Goal: Use online tool/utility: Utilize a website feature to perform a specific function

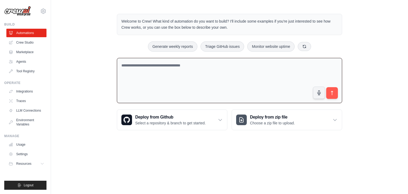
click at [236, 63] on textarea at bounding box center [229, 80] width 225 height 45
paste textarea "**********"
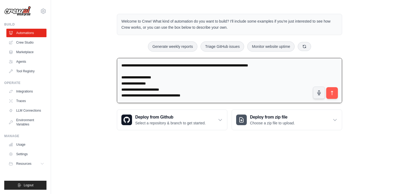
scroll to position [128, 0]
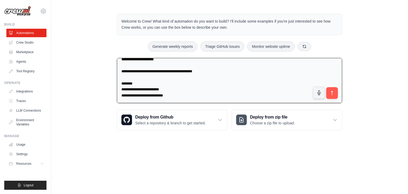
type textarea "**********"
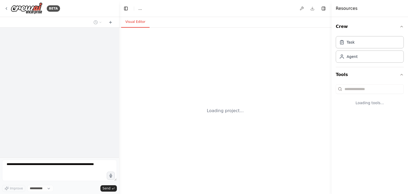
select select "****"
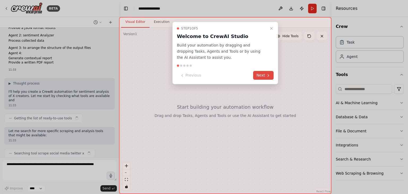
click at [265, 75] on button "Next" at bounding box center [263, 75] width 20 height 9
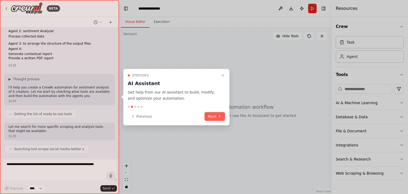
click at [265, 75] on div at bounding box center [204, 97] width 408 height 194
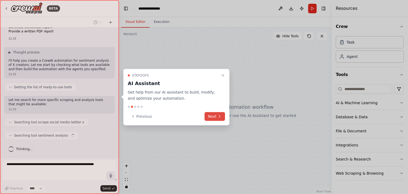
click at [214, 114] on button "Next" at bounding box center [215, 116] width 20 height 9
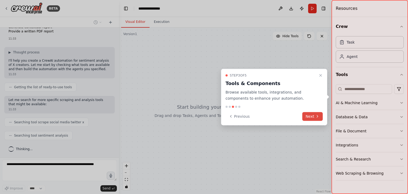
click at [314, 116] on button "Next" at bounding box center [312, 116] width 20 height 9
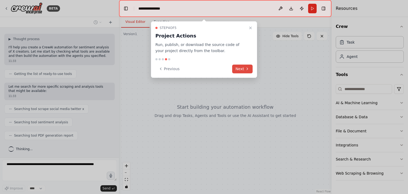
click at [241, 69] on button "Next" at bounding box center [242, 69] width 20 height 9
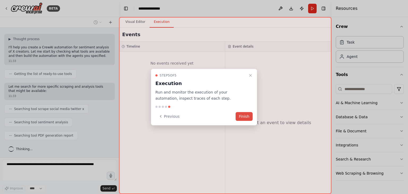
click at [243, 118] on button "Finish" at bounding box center [244, 116] width 17 height 9
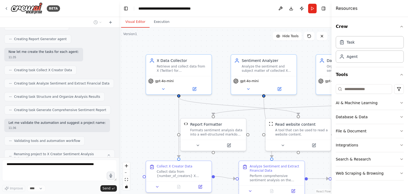
scroll to position [535, 0]
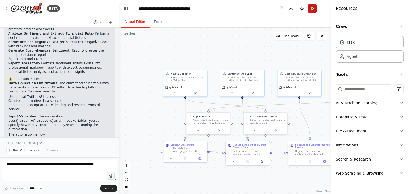
click at [312, 11] on button "Run" at bounding box center [312, 9] width 9 height 10
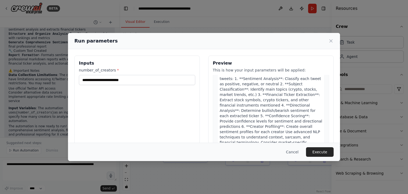
scroll to position [167, 0]
click at [316, 154] on button "Execute" at bounding box center [320, 152] width 28 height 10
click at [324, 153] on button "Execute" at bounding box center [320, 152] width 28 height 10
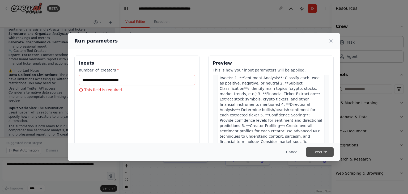
click at [324, 153] on button "Execute" at bounding box center [320, 152] width 28 height 10
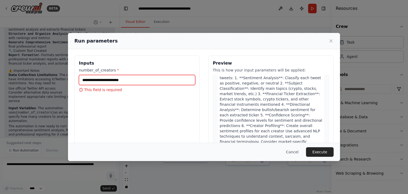
click at [175, 81] on input "number_of_creators *" at bounding box center [137, 80] width 116 height 10
type input "*"
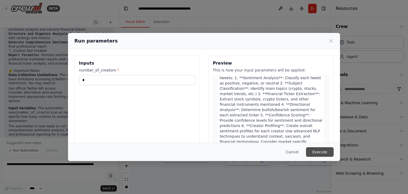
click at [328, 153] on button "Execute" at bounding box center [320, 152] width 28 height 10
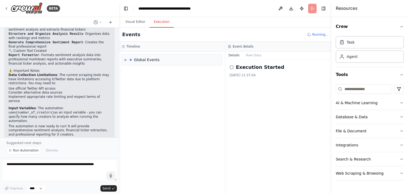
click at [166, 25] on button "Execution" at bounding box center [162, 21] width 24 height 11
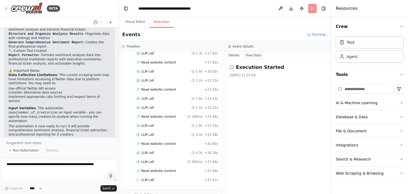
scroll to position [175, 0]
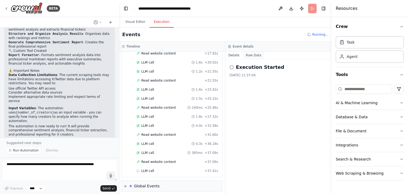
click at [251, 55] on button "Raw Data" at bounding box center [254, 55] width 22 height 7
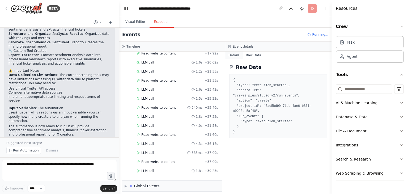
click at [236, 55] on button "Details" at bounding box center [234, 55] width 18 height 7
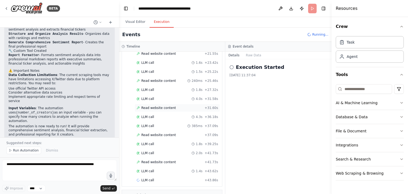
scroll to position [211, 0]
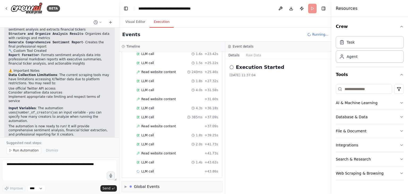
click at [186, 136] on div "Started + 0.00s LLM call 2.6s + 2.89s Read website content 34ms + 2.92s LLM cal…" at bounding box center [174, 22] width 96 height 307
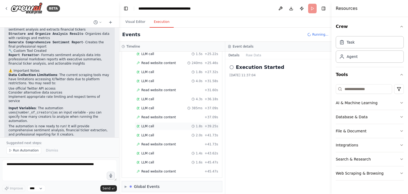
scroll to position [229, 0]
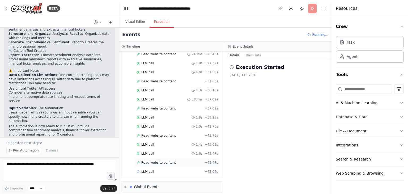
click at [166, 161] on span "Read website content" at bounding box center [158, 163] width 35 height 4
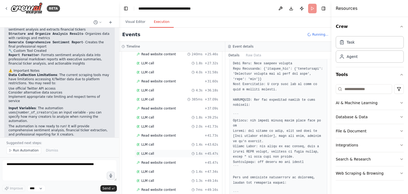
scroll to position [264, 0]
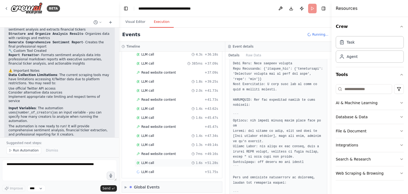
click at [159, 159] on div "LLM call 1.6s + 51.28s" at bounding box center [177, 163] width 85 height 8
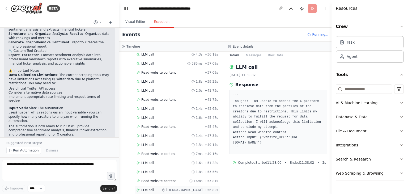
click at [154, 188] on div "LLM call 983ms + 56.82s" at bounding box center [178, 190] width 82 height 4
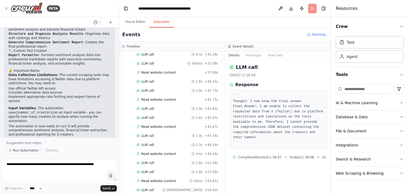
click at [32, 151] on span "Run Automation" at bounding box center [26, 150] width 26 height 4
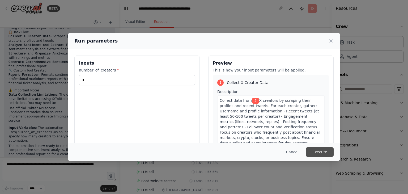
click at [324, 148] on button "Execute" at bounding box center [320, 152] width 28 height 10
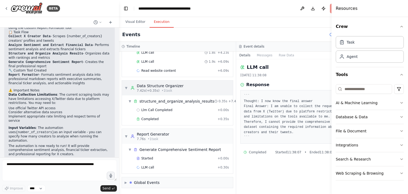
scroll to position [61, 0]
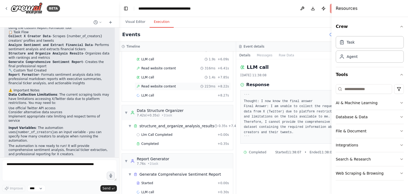
click at [169, 89] on div "Read website content 223ms + 8.22s" at bounding box center [183, 86] width 96 height 8
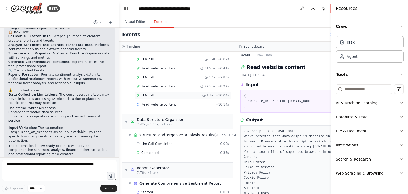
click at [170, 91] on div "LLM call 1.8s + 10.04s" at bounding box center [183, 95] width 96 height 8
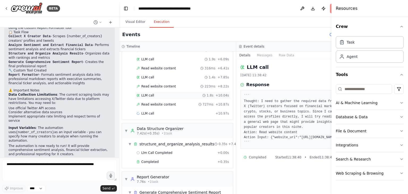
click at [170, 91] on div "LLM call 1.8s + 10.04s" at bounding box center [183, 95] width 96 height 8
